Goal: Task Accomplishment & Management: Use online tool/utility

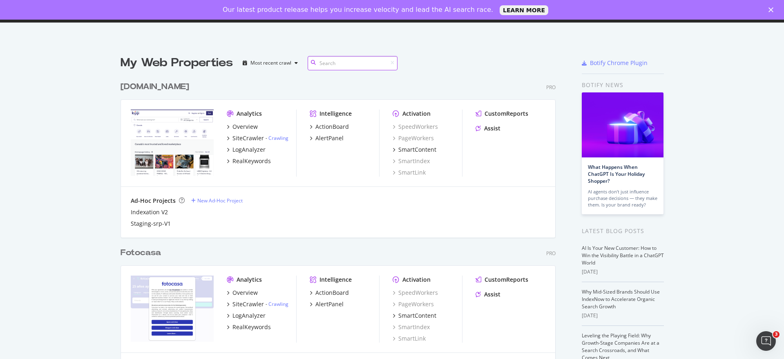
click at [343, 64] on input at bounding box center [353, 63] width 90 height 14
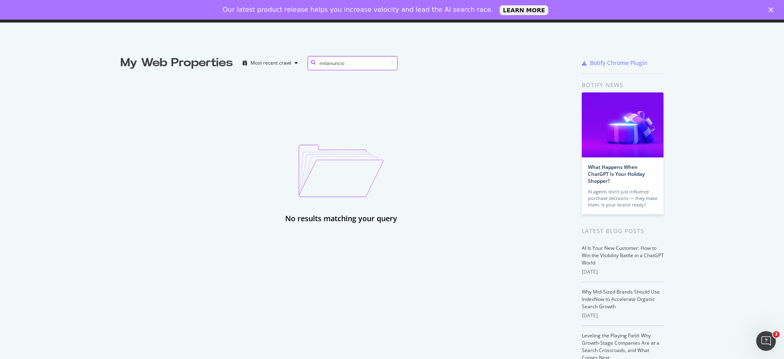
type input "milanuncio"
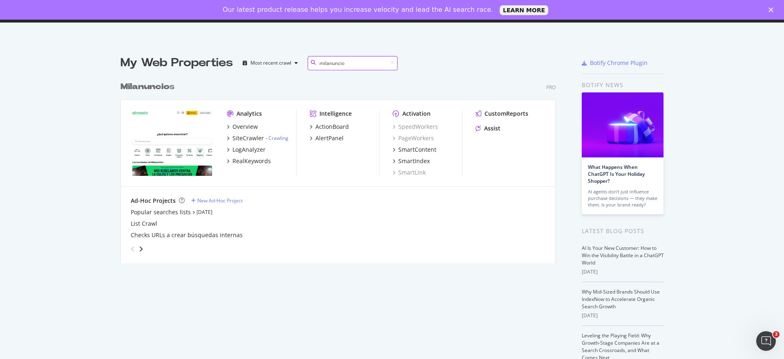
scroll to position [186, 436]
click at [167, 211] on div "Popular searches lists" at bounding box center [161, 212] width 60 height 8
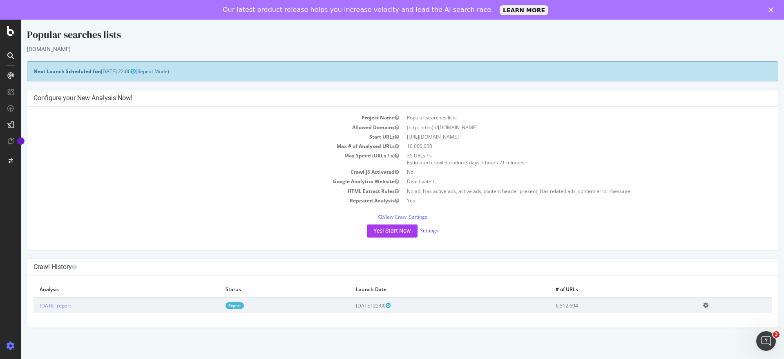
click at [433, 233] on link "Settings" at bounding box center [429, 230] width 18 height 7
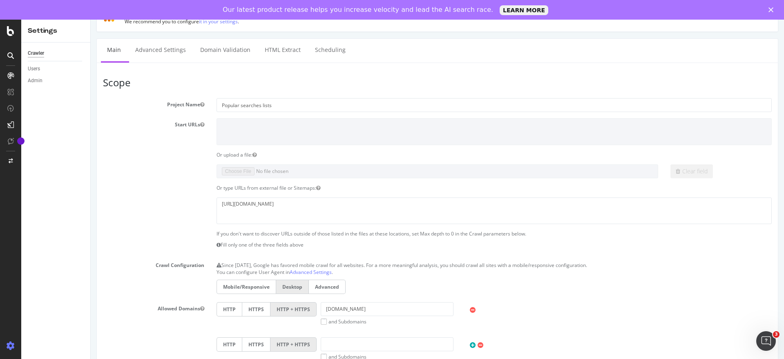
scroll to position [37, 0]
click at [772, 8] on icon "Close" at bounding box center [770, 9] width 5 height 5
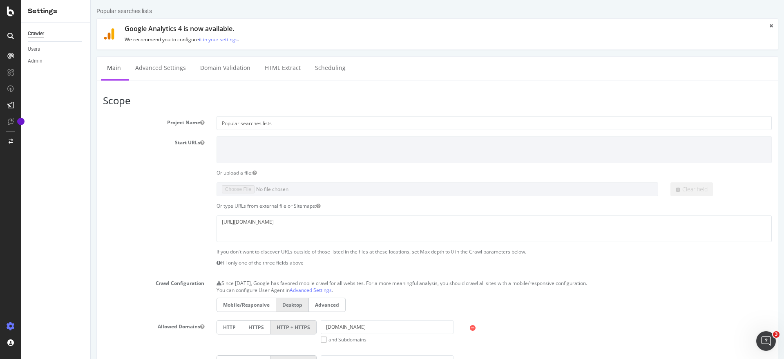
scroll to position [0, 0]
click at [256, 127] on input "Popular searches lists" at bounding box center [494, 124] width 555 height 14
click at [267, 123] on input "Popular searches lists" at bounding box center [494, 124] width 555 height 14
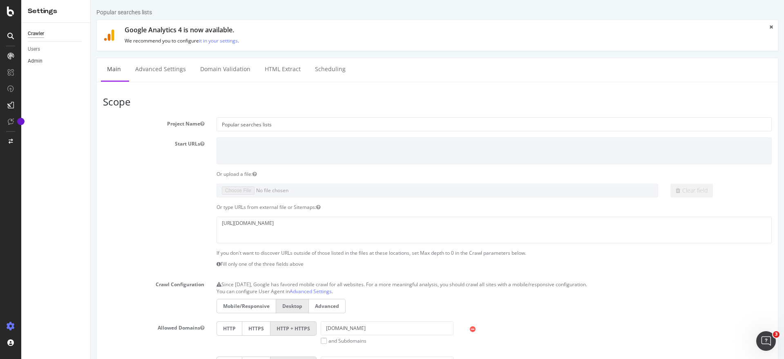
click at [60, 63] on link "Admin" at bounding box center [56, 61] width 57 height 9
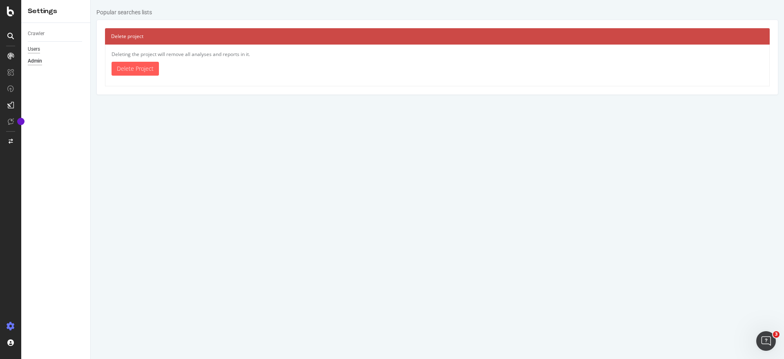
click at [38, 47] on div "Users" at bounding box center [34, 49] width 12 height 9
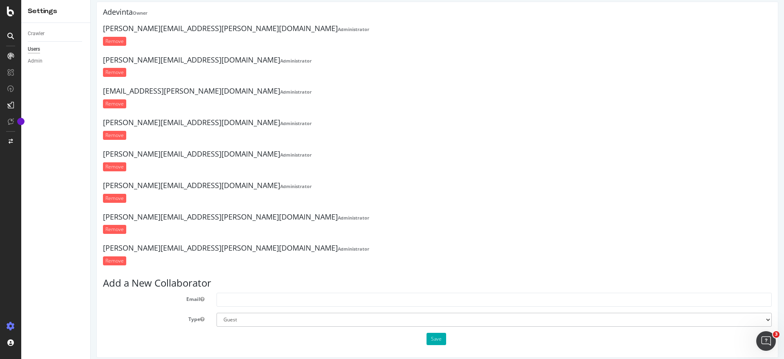
scroll to position [25, 0]
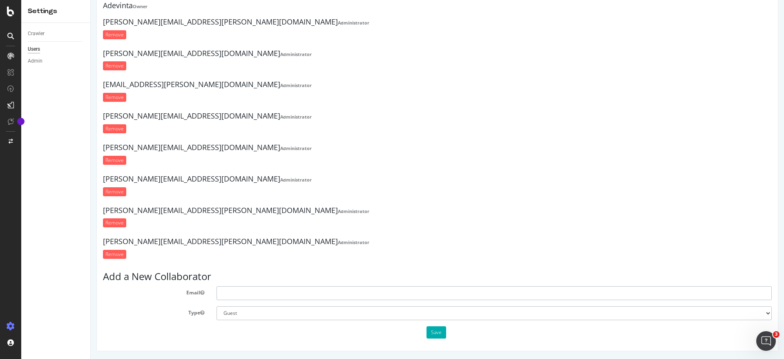
click at [238, 296] on input "text" at bounding box center [494, 293] width 555 height 14
type input "[EMAIL_ADDRESS][PERSON_NAME][DOMAIN_NAME]"
click at [295, 313] on select "Administrator Guest" at bounding box center [494, 313] width 555 height 14
select select "1"
click at [217, 306] on select "Administrator Guest" at bounding box center [494, 313] width 555 height 14
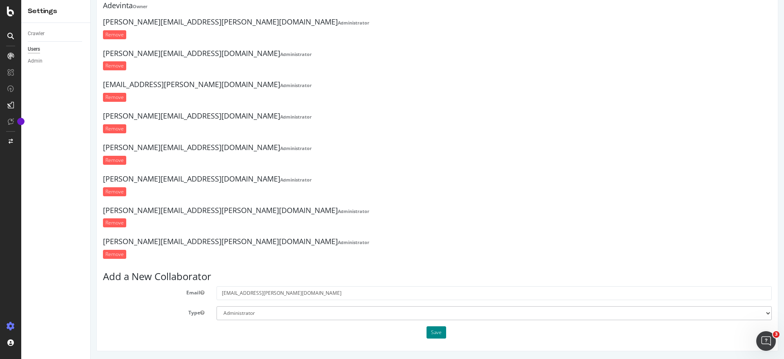
click at [435, 331] on button "Save" at bounding box center [437, 332] width 20 height 12
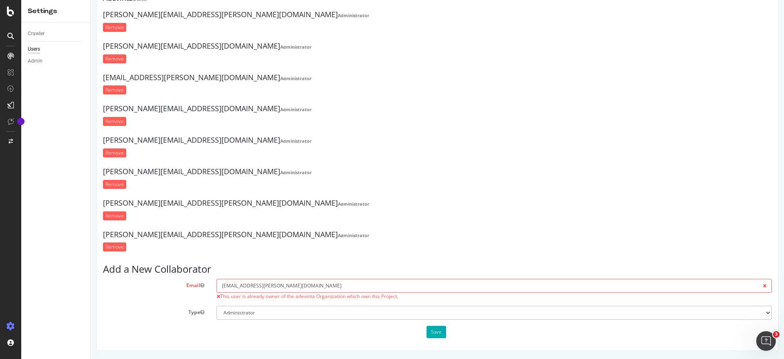
scroll to position [0, 0]
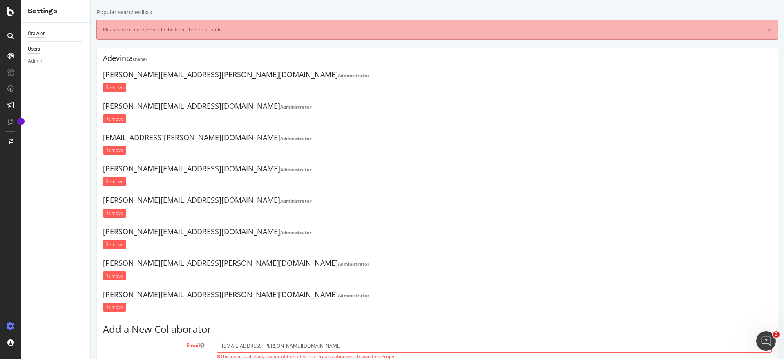
click at [29, 32] on div "Crawler" at bounding box center [36, 33] width 17 height 9
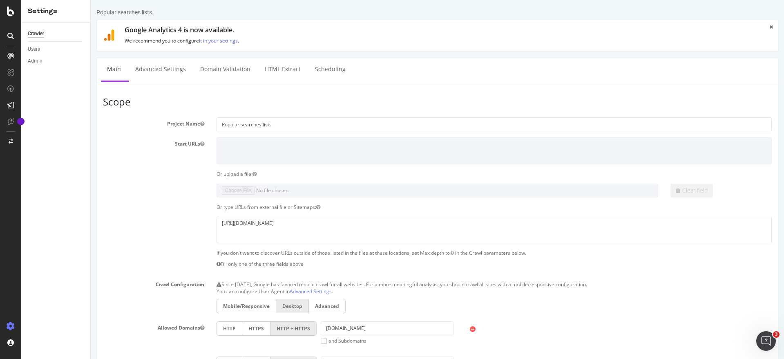
click at [706, 191] on div "Clear field" at bounding box center [721, 190] width 114 height 14
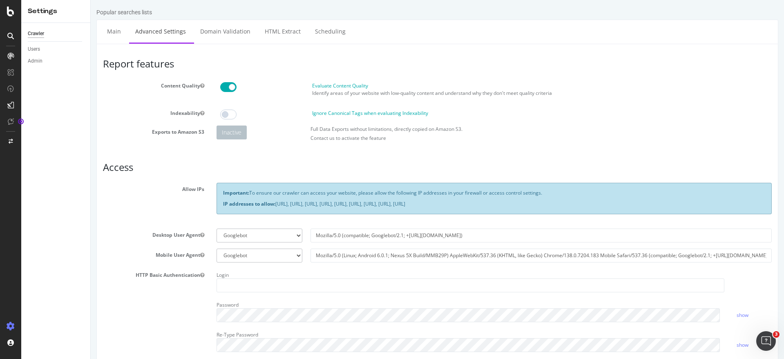
click at [39, 11] on div "Settings" at bounding box center [56, 11] width 56 height 9
click at [13, 11] on icon at bounding box center [10, 12] width 7 height 10
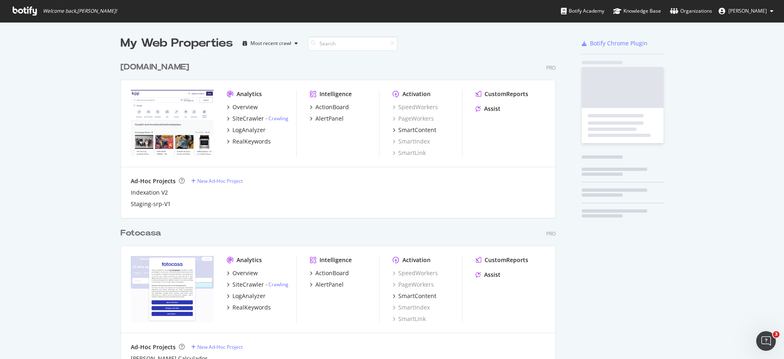
scroll to position [353, 772]
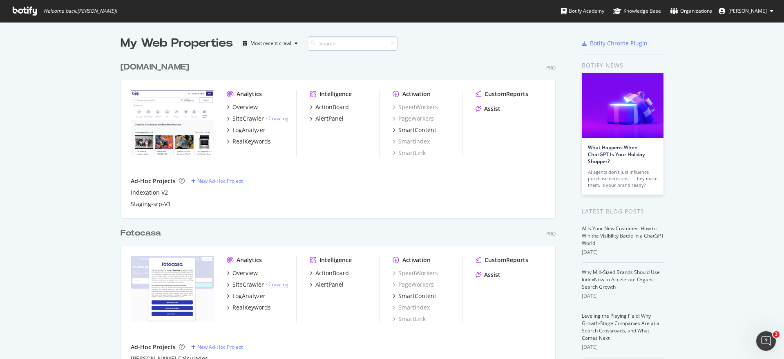
click at [325, 45] on input at bounding box center [353, 43] width 90 height 14
type input "milanuncios"
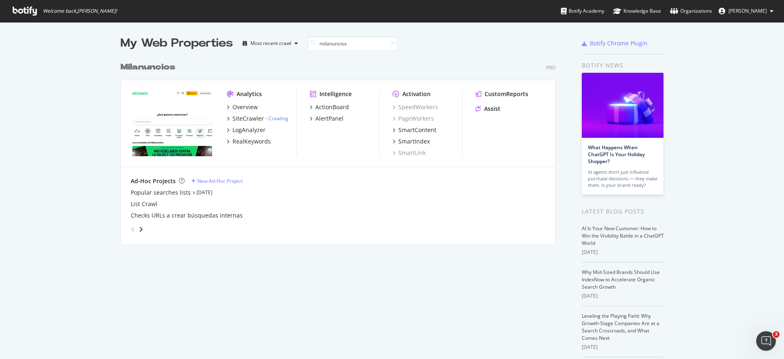
click at [165, 179] on div "Ad-Hoc Projects" at bounding box center [153, 181] width 45 height 8
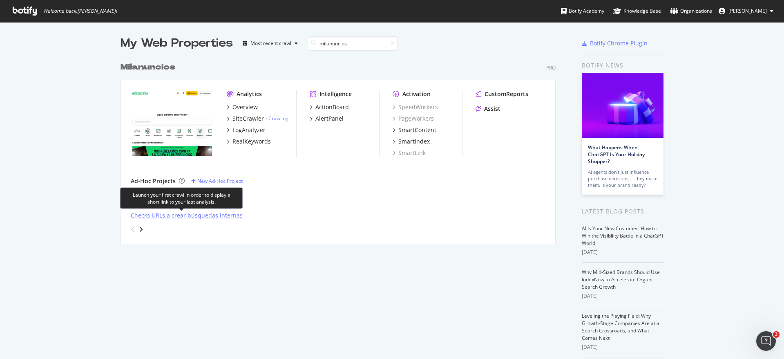
click at [166, 217] on div "Checks URLs a crear búsquedas internas" at bounding box center [187, 215] width 112 height 8
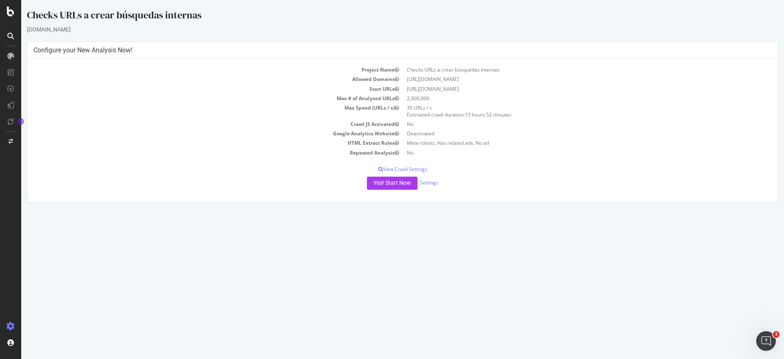
click at [10, 13] on icon at bounding box center [10, 12] width 7 height 10
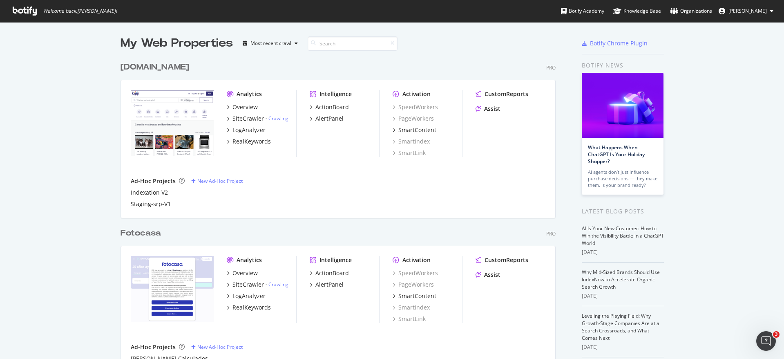
scroll to position [353, 772]
click at [352, 49] on input at bounding box center [353, 43] width 90 height 14
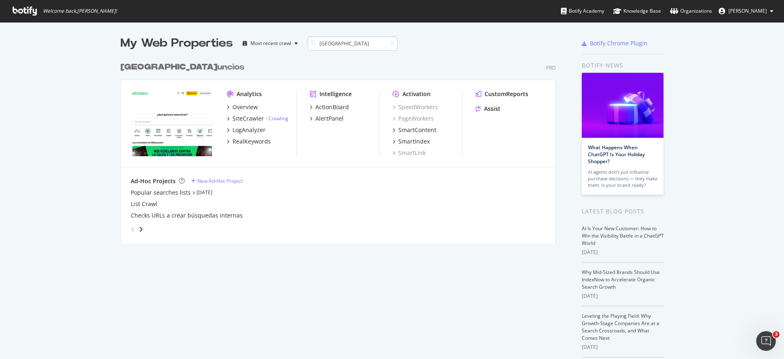
scroll to position [186, 436]
type input "milanuncios"
click at [150, 194] on div "Popular searches lists" at bounding box center [161, 192] width 60 height 8
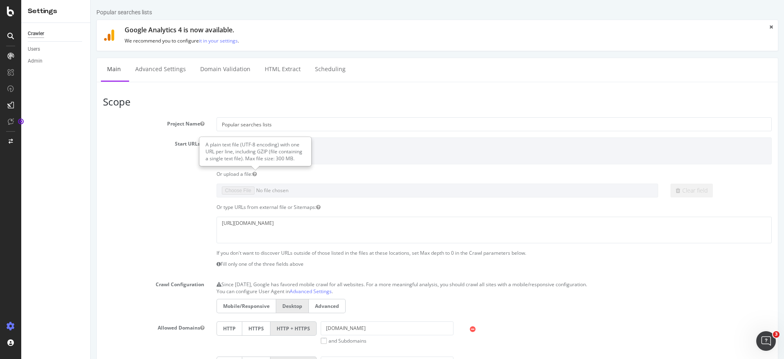
click at [255, 176] on button "button" at bounding box center [254, 173] width 4 height 7
click at [312, 210] on section "Project Name Popular searches lists Start URLs Or upload a file: Clear field Or…" at bounding box center [437, 285] width 669 height 336
click at [296, 219] on textarea "[URL][DOMAIN_NAME]" at bounding box center [494, 230] width 555 height 27
drag, startPoint x: 349, startPoint y: 223, endPoint x: 205, endPoint y: 212, distance: 144.6
click at [205, 212] on section "Project Name Popular searches lists Start URLs Or upload a file: Clear field Or…" at bounding box center [437, 285] width 669 height 336
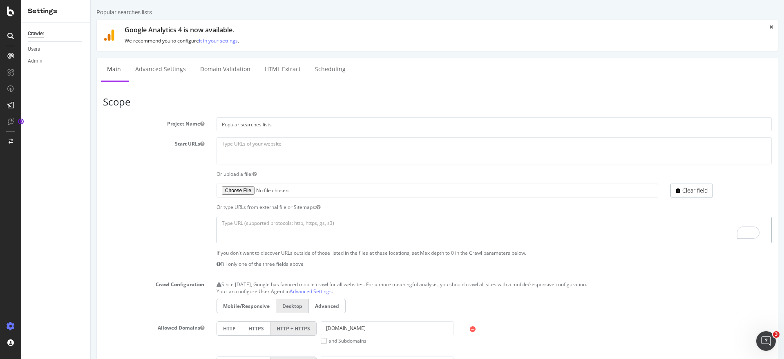
type textarea "[URL][DOMAIN_NAME]"
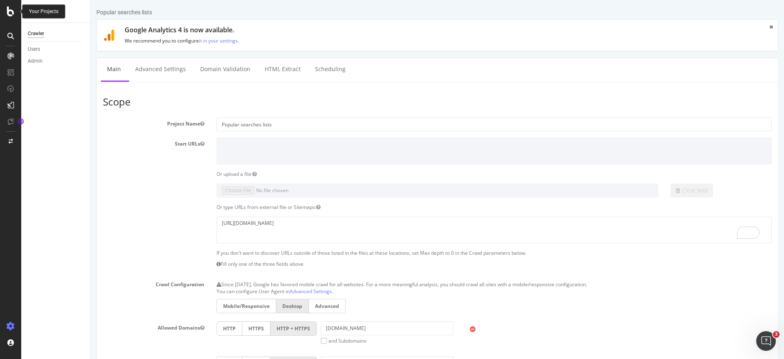
click at [8, 7] on icon at bounding box center [10, 12] width 7 height 10
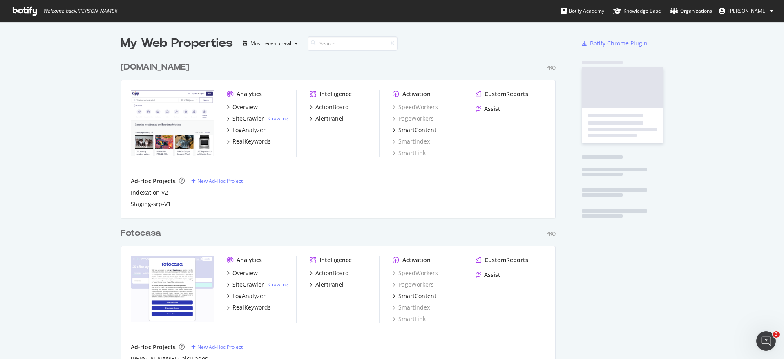
scroll to position [353, 772]
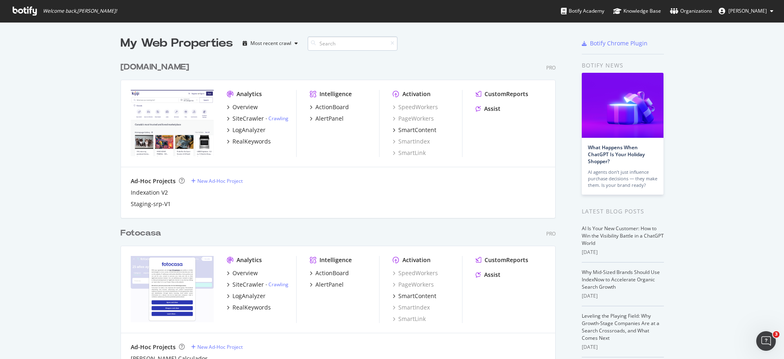
click at [346, 45] on input at bounding box center [353, 43] width 90 height 14
type input "milanuncios"
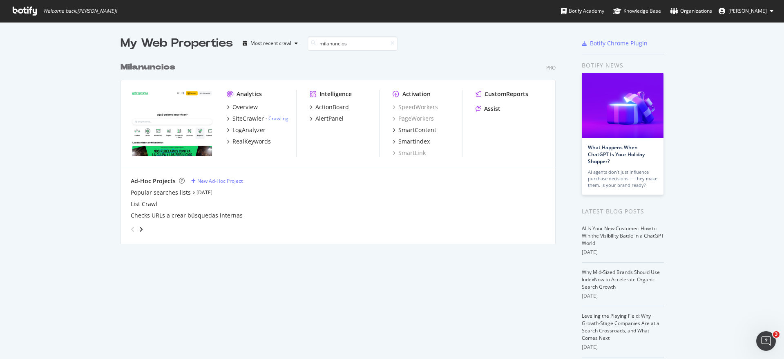
click at [140, 228] on div "angle-right" at bounding box center [141, 229] width 6 height 8
click at [140, 230] on div "angle-right" at bounding box center [141, 229] width 6 height 8
click at [139, 229] on icon "angle-right" at bounding box center [141, 229] width 4 height 7
click at [131, 229] on icon "angle-left" at bounding box center [133, 229] width 4 height 7
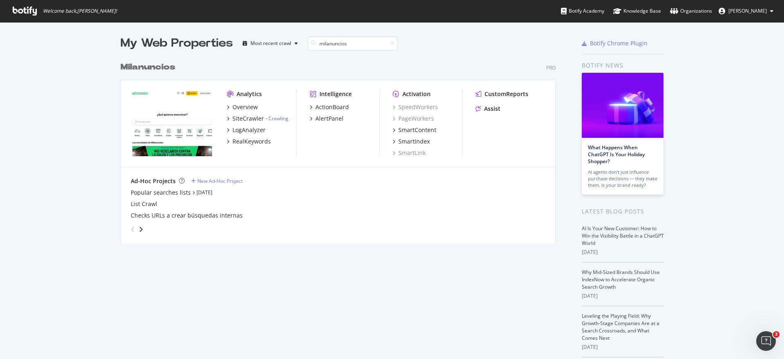
click at [173, 235] on div "grid" at bounding box center [336, 227] width 418 height 16
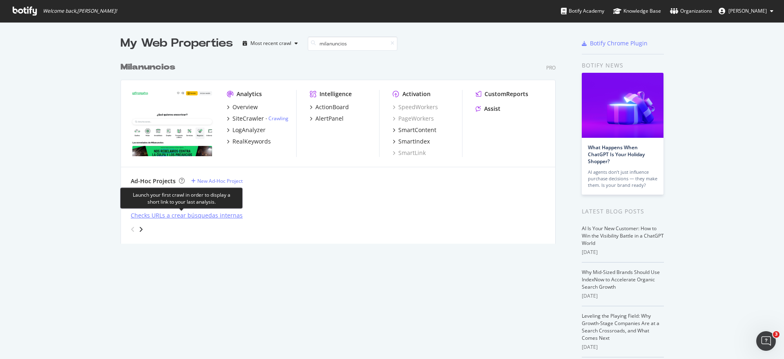
click at [154, 215] on div "Checks URLs a crear búsquedas internas" at bounding box center [187, 215] width 112 height 8
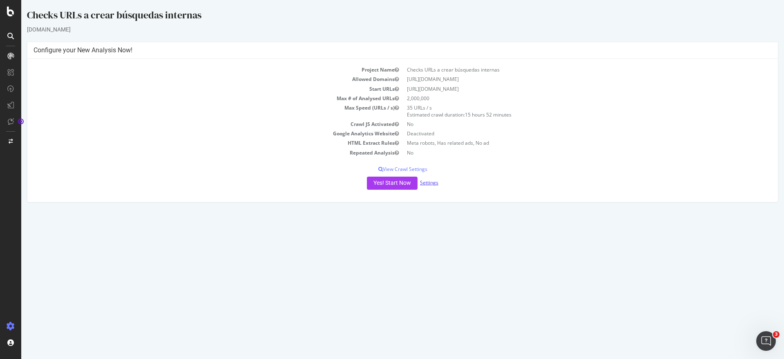
click at [433, 183] on link "Settings" at bounding box center [429, 182] width 18 height 7
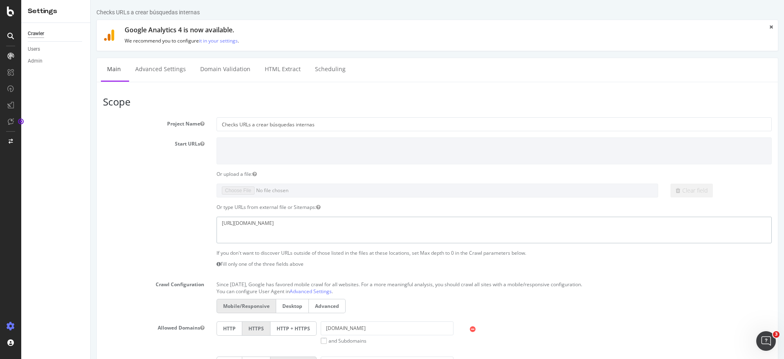
click at [379, 222] on textarea "[URL][DOMAIN_NAME]" at bounding box center [494, 230] width 555 height 27
drag, startPoint x: 441, startPoint y: 227, endPoint x: 184, endPoint y: 216, distance: 257.2
click at [184, 216] on section "Project Name Checks URLs a crear búsquedas internas Start URLs Or upload a file…" at bounding box center [437, 285] width 669 height 336
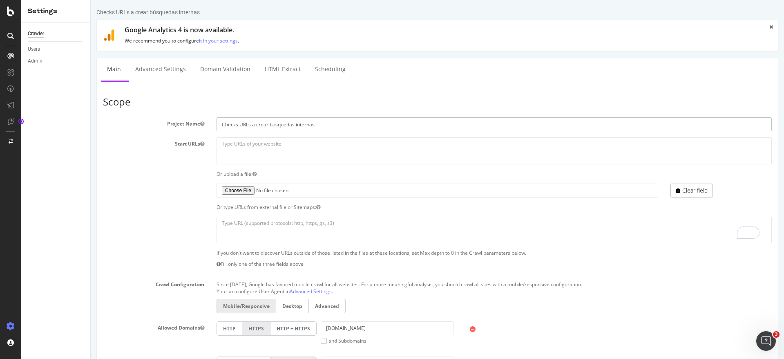
click at [246, 126] on input "Checks URLs a crear búsquedas internas" at bounding box center [494, 124] width 555 height 14
click at [290, 126] on input "Checks URLs a crear búsquedas internas" at bounding box center [494, 124] width 555 height 14
click at [338, 126] on input "Checks URLs a crear búsquedas internas" at bounding box center [494, 124] width 555 height 14
click at [237, 146] on textarea "To enrich screen reader interactions, please activate Accessibility in Grammarl…" at bounding box center [494, 150] width 555 height 27
click at [232, 124] on input "Checks URLs a crear búsquedas internas" at bounding box center [494, 124] width 555 height 14
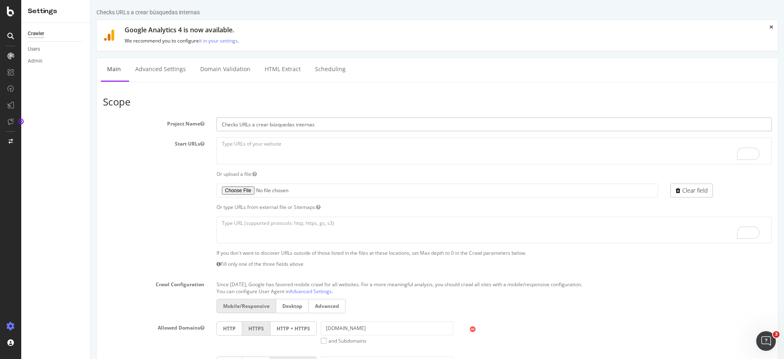
click at [303, 124] on input "Checks URLs a crear búsquedas internas" at bounding box center [494, 124] width 555 height 14
click at [244, 127] on input "Checks URLs a crear búsquedas internas" at bounding box center [494, 124] width 555 height 14
click at [286, 125] on input "Checks URLs a crear búsquedas internas" at bounding box center [494, 124] width 555 height 14
click at [333, 126] on input "Checks URLs a crear búsquedas internas" at bounding box center [494, 124] width 555 height 14
click at [265, 148] on textarea "To enrich screen reader interactions, please activate Accessibility in Grammarl…" at bounding box center [494, 150] width 555 height 27
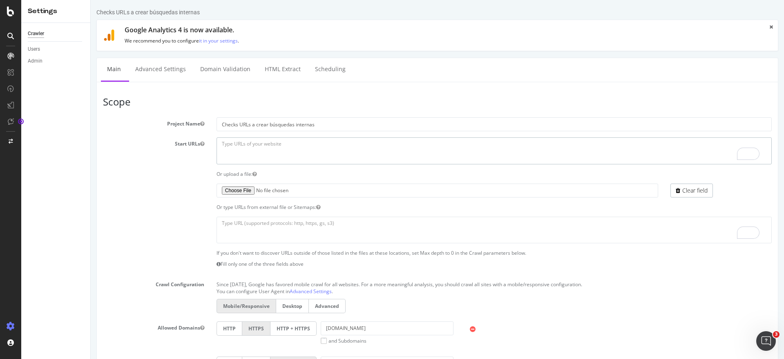
type input "C:\fakepath\Sugeridas_Julio_2025 - Sugeridas_Julio_2025.txt"
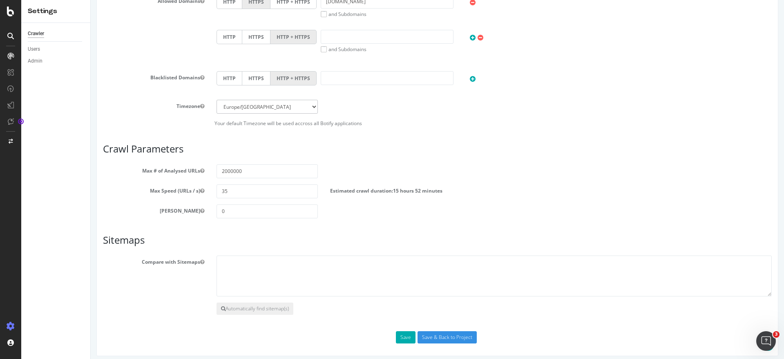
scroll to position [332, 0]
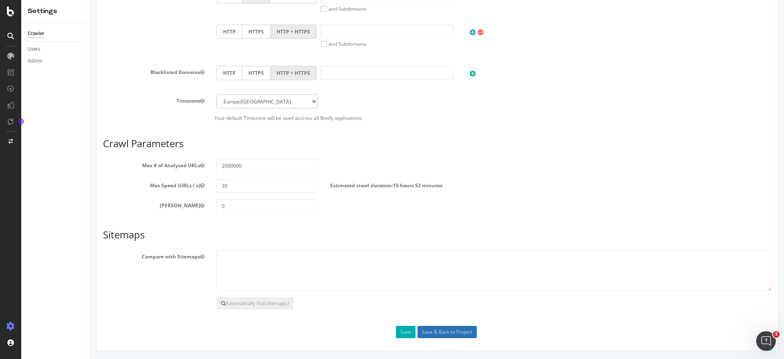
click at [439, 332] on input "Save & Back to Project" at bounding box center [447, 332] width 59 height 12
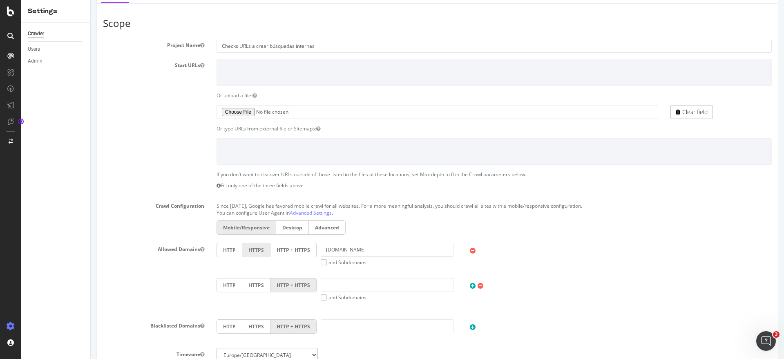
scroll to position [0, 0]
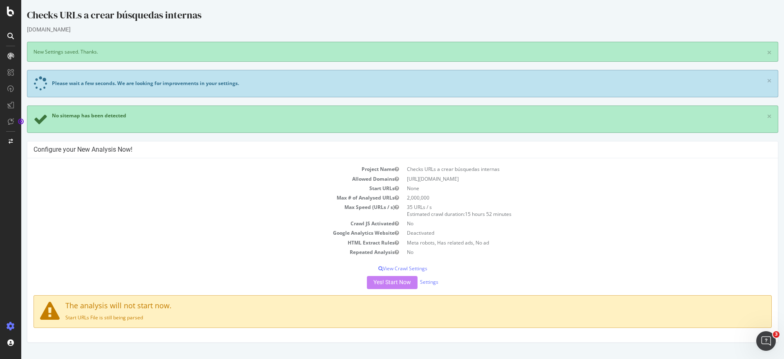
click at [451, 232] on td "Deactivated" at bounding box center [587, 232] width 369 height 9
click at [452, 234] on td "Deactivated" at bounding box center [587, 232] width 369 height 9
drag, startPoint x: 452, startPoint y: 234, endPoint x: 452, endPoint y: 244, distance: 10.6
click at [452, 244] on tbody "Project Name Checks URLs a crear búsquedas internas Allowed Domains [URL][DOMAI…" at bounding box center [403, 210] width 738 height 92
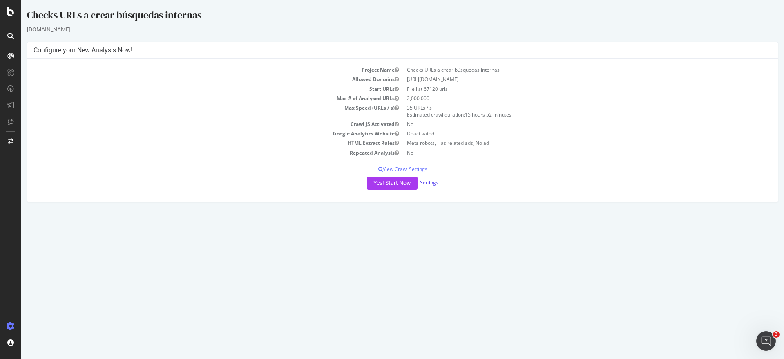
click at [424, 180] on link "Settings" at bounding box center [429, 182] width 18 height 7
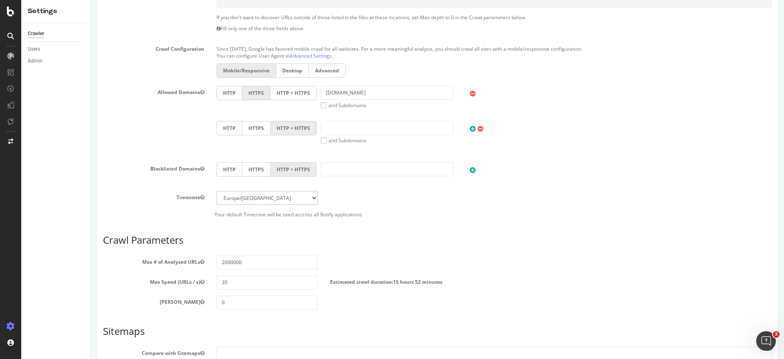
scroll to position [332, 0]
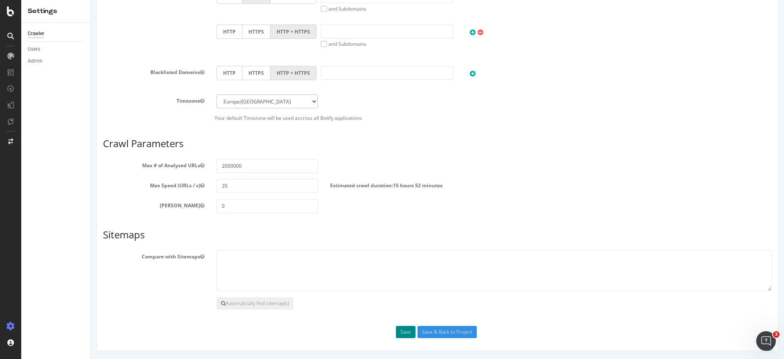
click at [404, 331] on button "Save" at bounding box center [406, 332] width 20 height 12
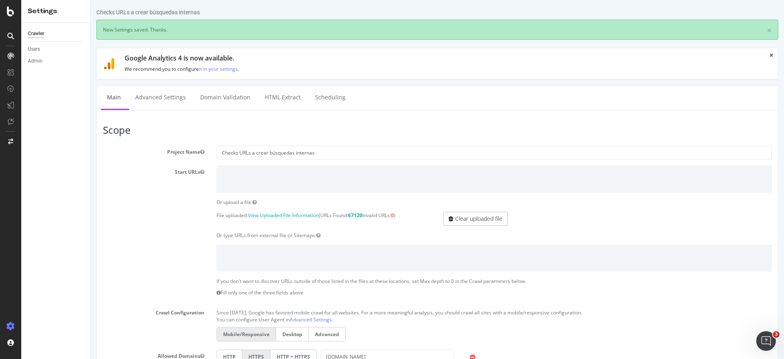
scroll to position [0, 0]
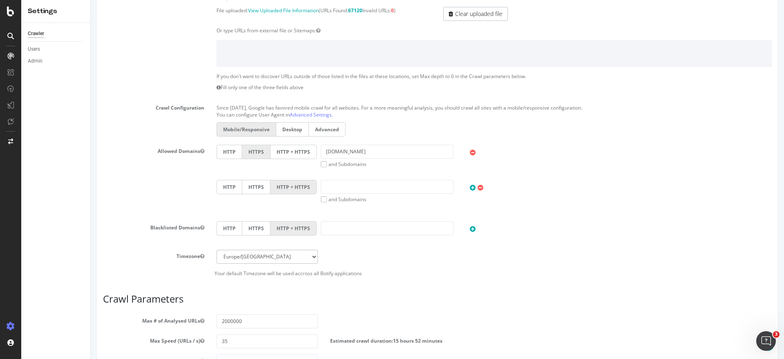
scroll to position [367, 0]
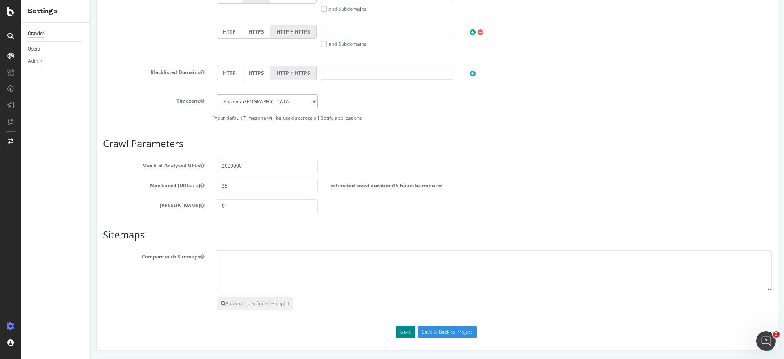
click at [409, 337] on button "Save" at bounding box center [406, 332] width 20 height 12
click at [449, 333] on input "Save & Back to Project" at bounding box center [447, 332] width 59 height 12
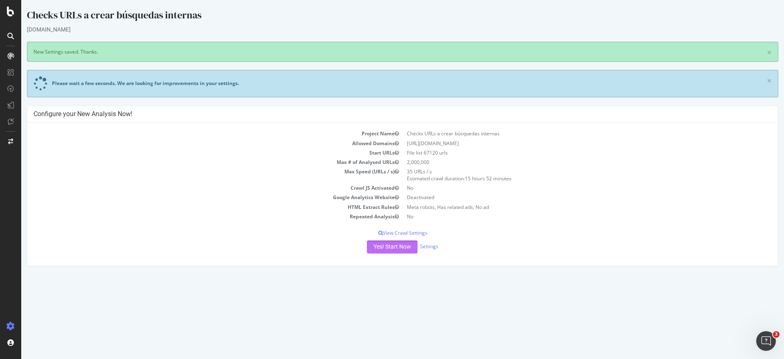
click at [386, 249] on button "Yes! Start Now" at bounding box center [392, 246] width 51 height 13
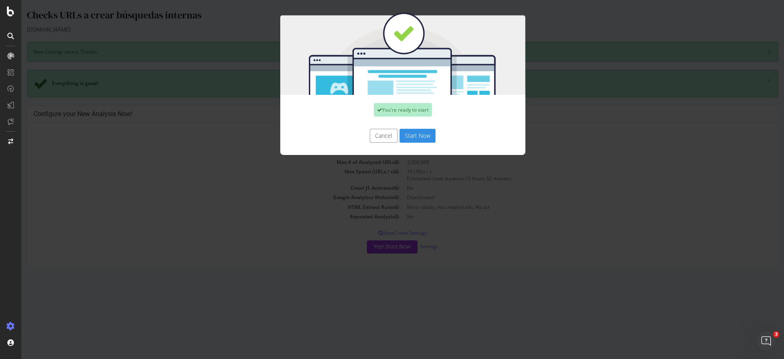
click at [417, 141] on div "You're ready to start Cancel Start Now" at bounding box center [402, 179] width 763 height 359
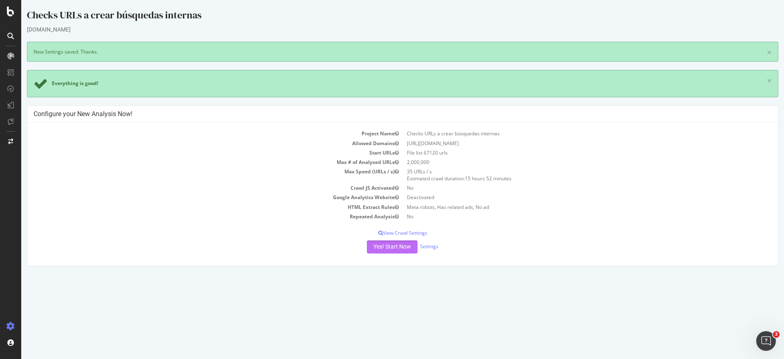
click at [389, 249] on button "Yes! Start Now" at bounding box center [392, 246] width 51 height 13
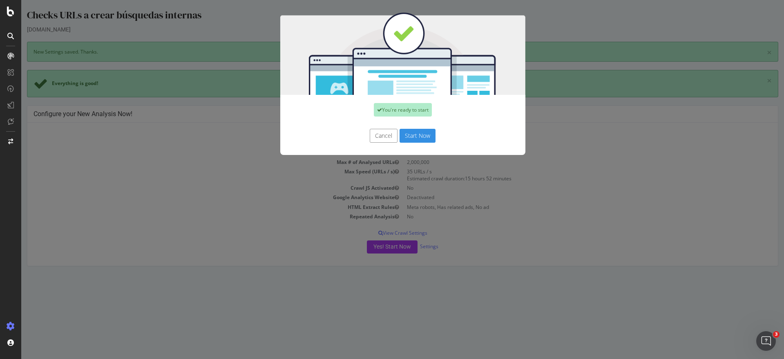
click at [419, 132] on button "Start Now" at bounding box center [418, 136] width 36 height 14
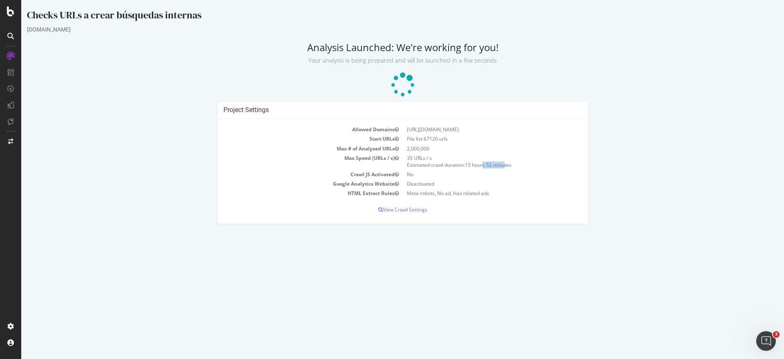
drag, startPoint x: 485, startPoint y: 164, endPoint x: 506, endPoint y: 165, distance: 20.8
click at [506, 165] on span "15 hours 52 minutes" at bounding box center [488, 164] width 47 height 7
